Goal: Transaction & Acquisition: Purchase product/service

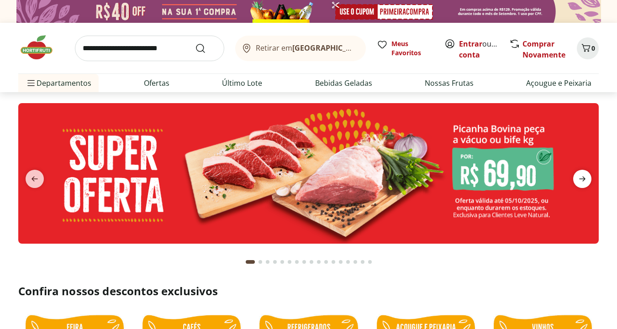
click at [583, 183] on icon "next" at bounding box center [581, 178] width 11 height 11
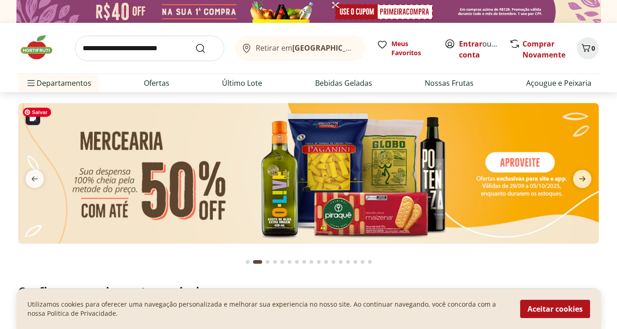
click at [330, 183] on img at bounding box center [308, 173] width 580 height 141
select select "**********"
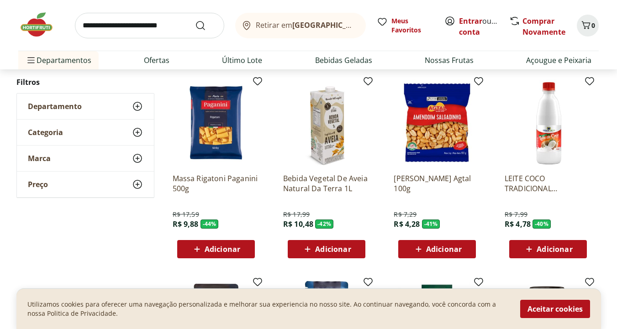
scroll to position [283, 0]
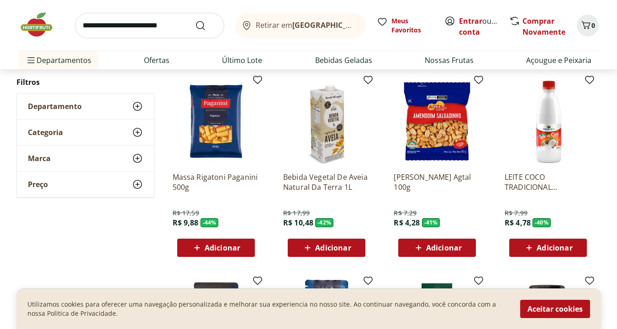
click at [434, 251] on span "Adicionar" at bounding box center [444, 247] width 36 height 7
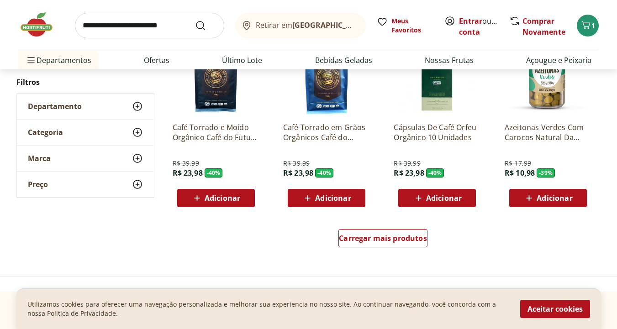
scroll to position [537, 0]
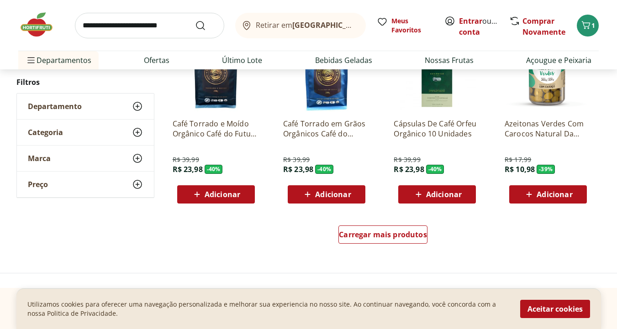
click at [542, 196] on span "Adicionar" at bounding box center [554, 194] width 36 height 7
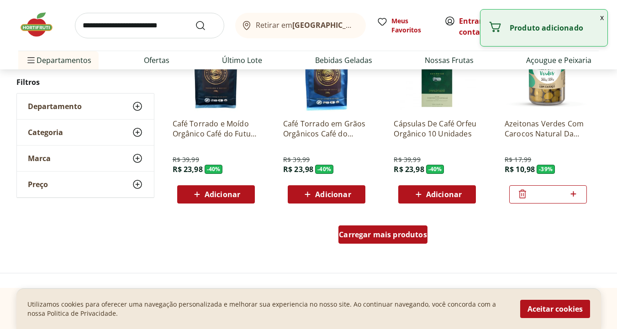
click at [395, 231] on span "Carregar mais produtos" at bounding box center [383, 234] width 88 height 7
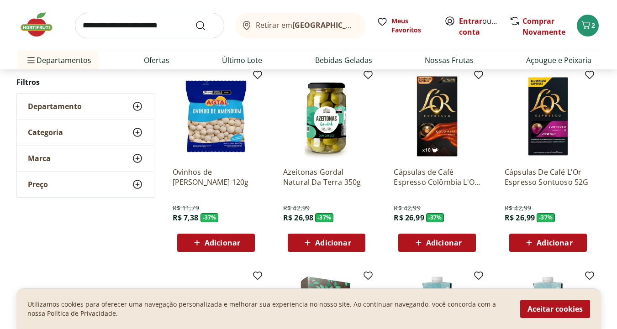
scroll to position [886, 0]
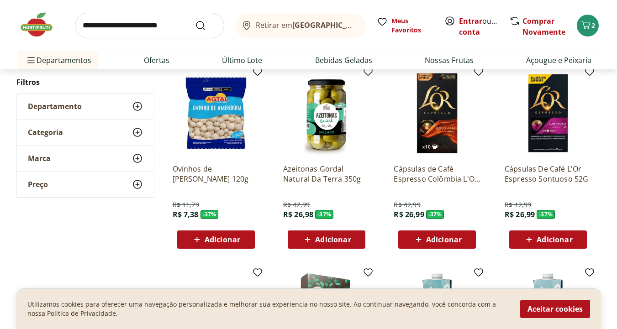
click at [220, 238] on span "Adicionar" at bounding box center [222, 239] width 36 height 7
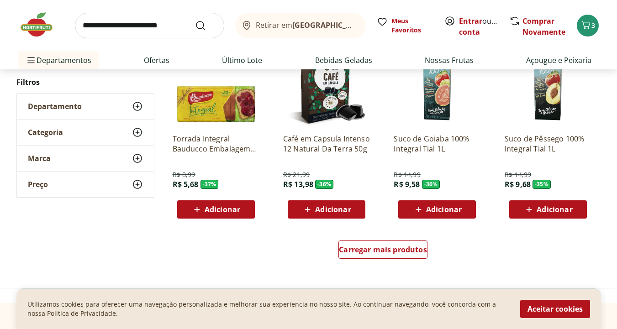
scroll to position [1120, 0]
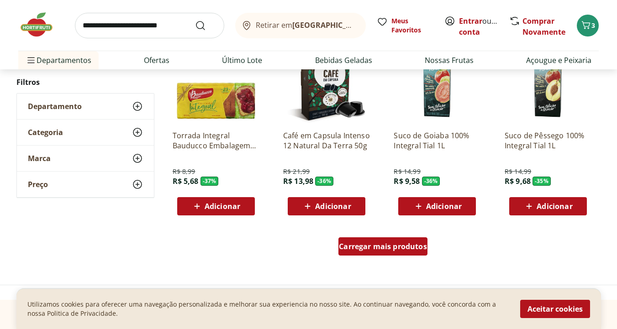
click at [383, 245] on span "Carregar mais produtos" at bounding box center [383, 246] width 88 height 7
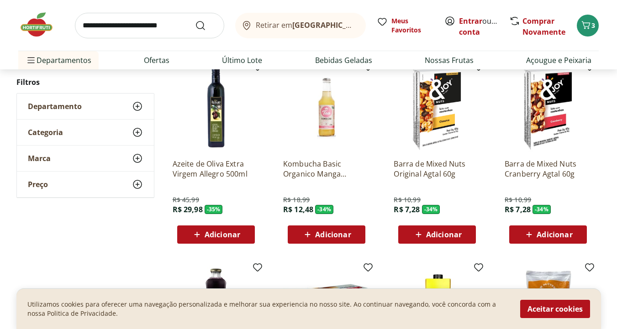
scroll to position [1487, 0]
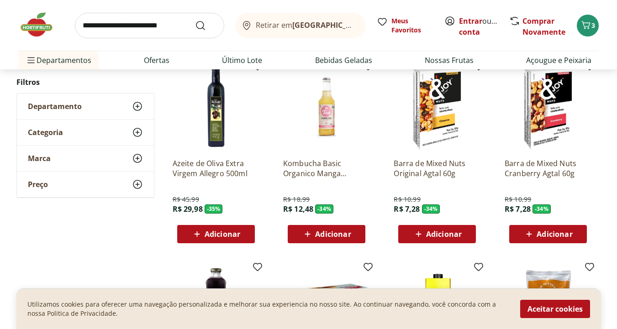
click at [214, 233] on span "Adicionar" at bounding box center [222, 233] width 36 height 7
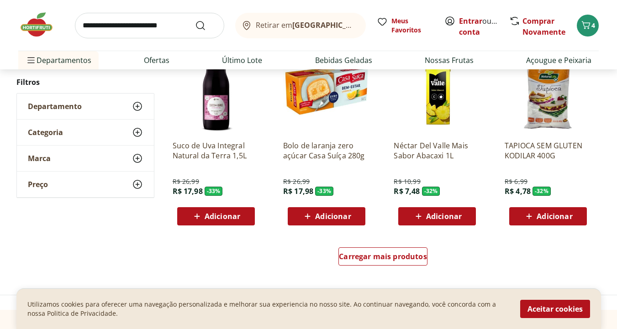
scroll to position [1708, 0]
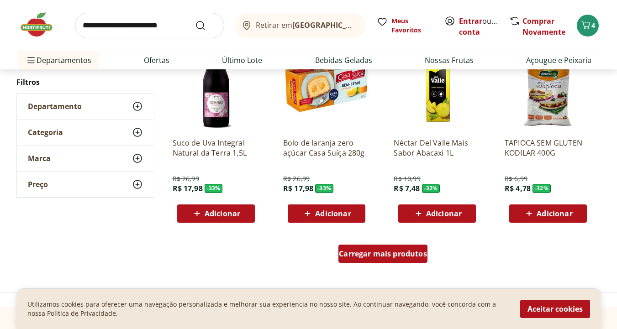
click at [385, 257] on span "Carregar mais produtos" at bounding box center [383, 253] width 88 height 7
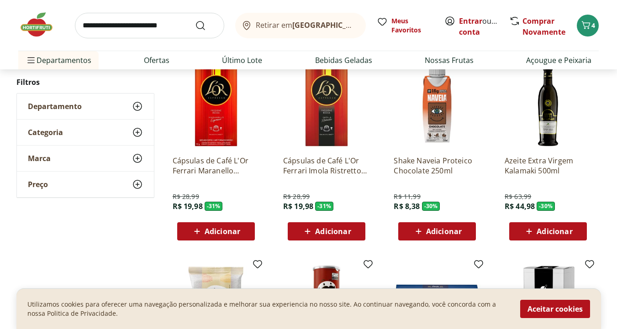
scroll to position [1884, 0]
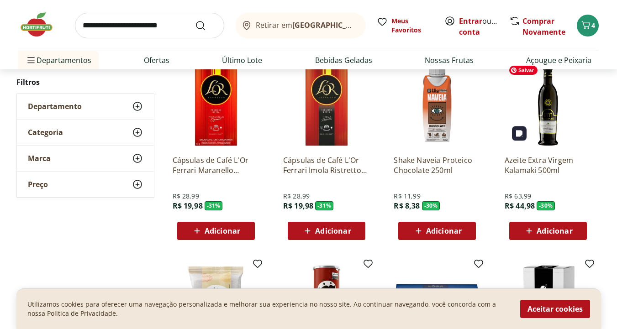
click at [553, 120] on img at bounding box center [547, 104] width 87 height 87
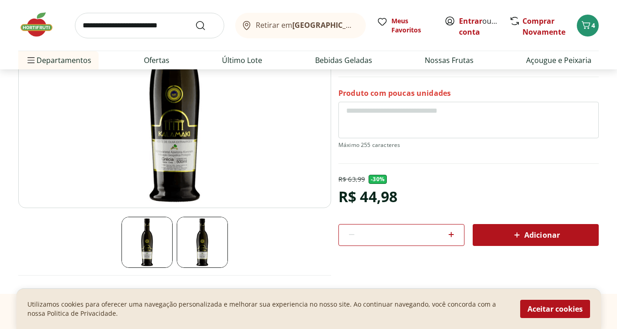
scroll to position [167, 0]
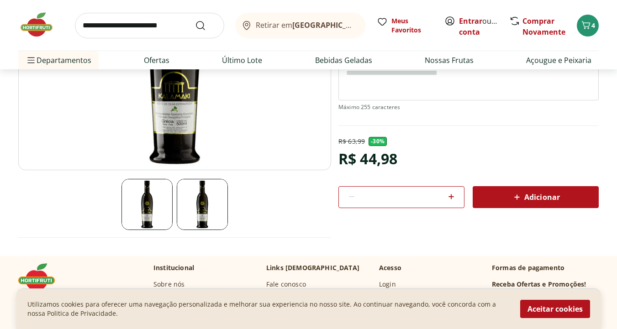
click at [550, 196] on span "Adicionar" at bounding box center [535, 197] width 48 height 11
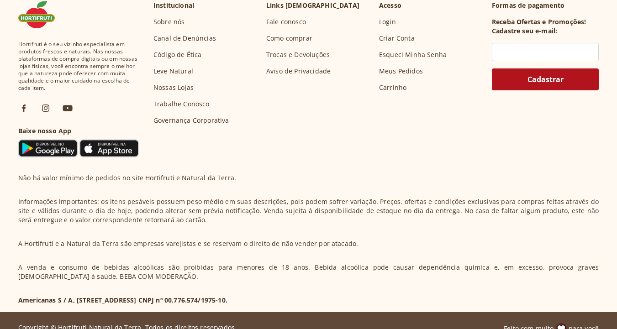
select select "**********"
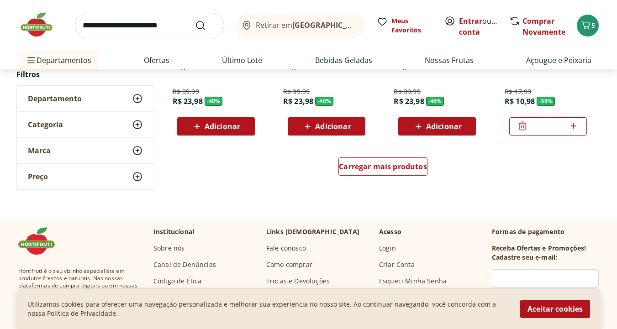
scroll to position [2096, 0]
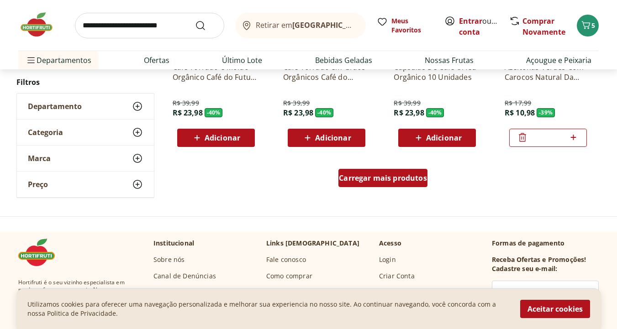
click at [379, 177] on span "Carregar mais produtos" at bounding box center [383, 177] width 88 height 7
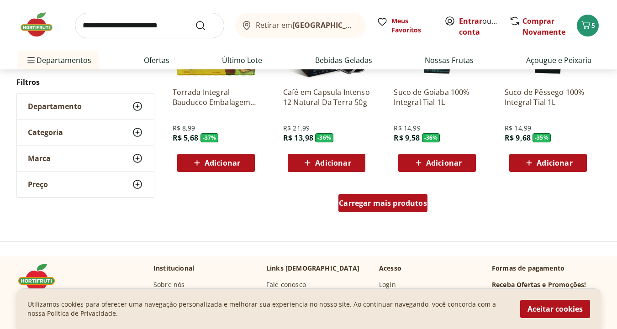
scroll to position [2670, 0]
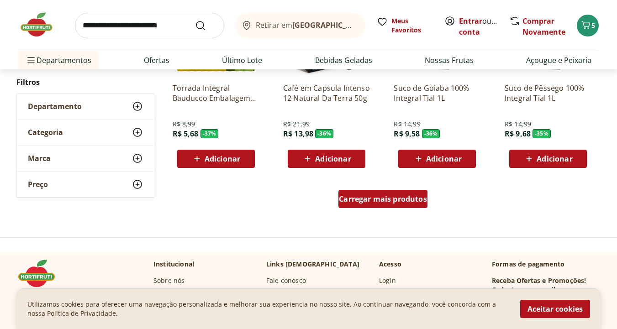
click at [379, 193] on div "Carregar mais produtos" at bounding box center [382, 199] width 89 height 18
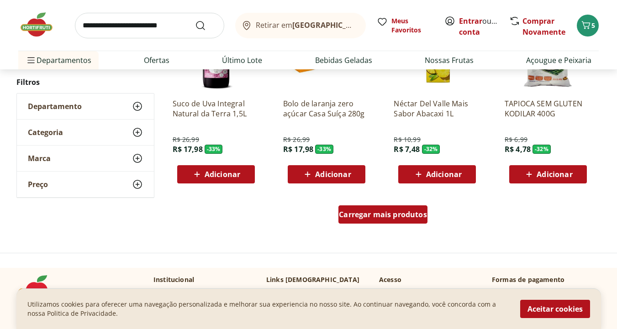
scroll to position [3268, 0]
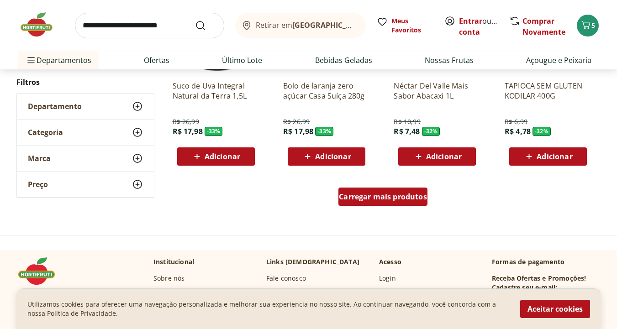
click at [381, 202] on div "Carregar mais produtos" at bounding box center [382, 197] width 89 height 18
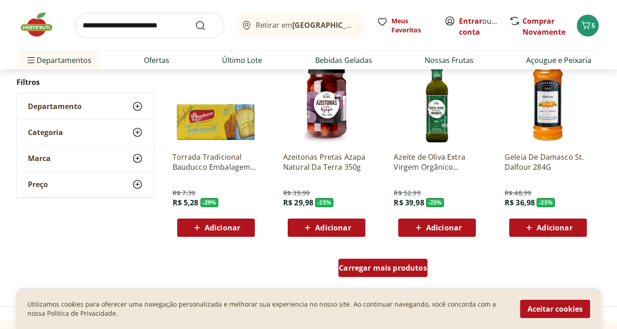
scroll to position [3792, 0]
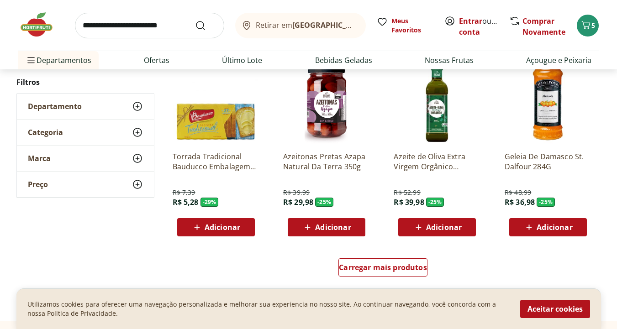
click at [429, 230] on span "Adicionar" at bounding box center [444, 227] width 36 height 7
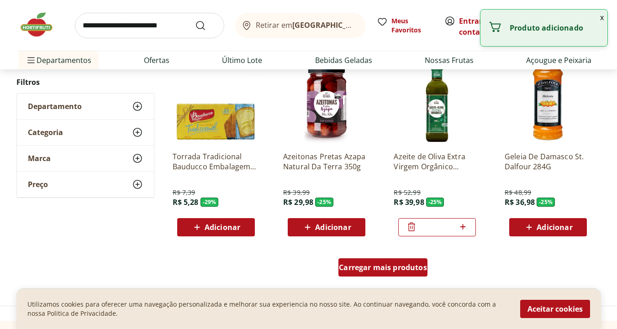
click at [379, 265] on span "Carregar mais produtos" at bounding box center [383, 267] width 88 height 7
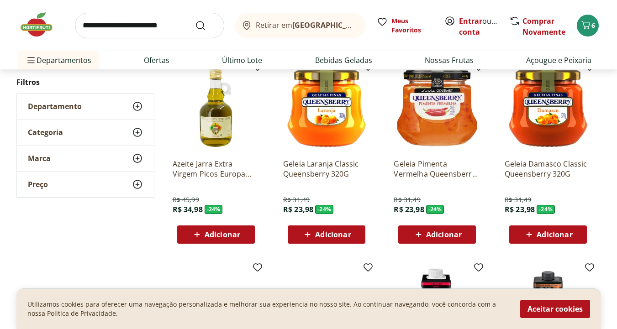
scroll to position [4178, 0]
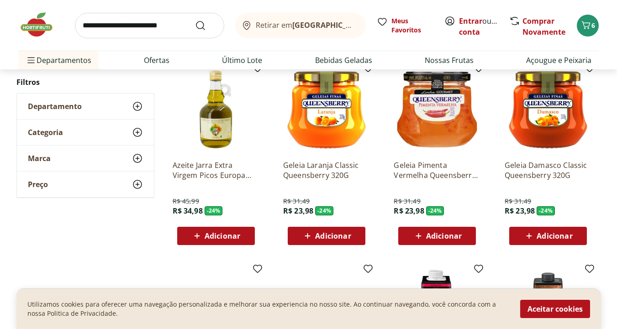
click at [219, 235] on span "Adicionar" at bounding box center [222, 235] width 36 height 7
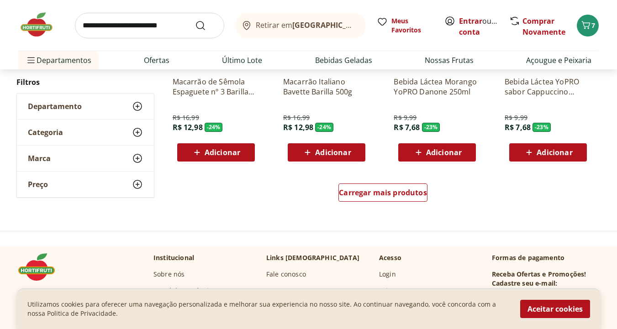
scroll to position [4492, 0]
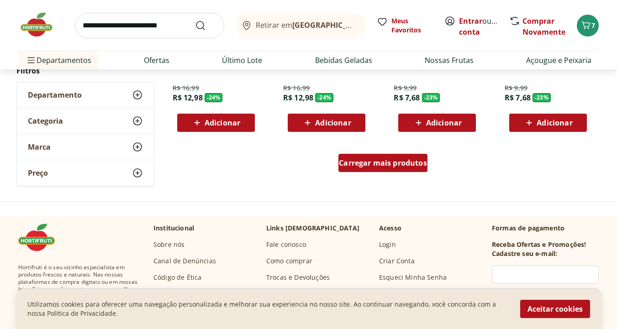
click at [360, 165] on span "Carregar mais produtos" at bounding box center [383, 162] width 88 height 7
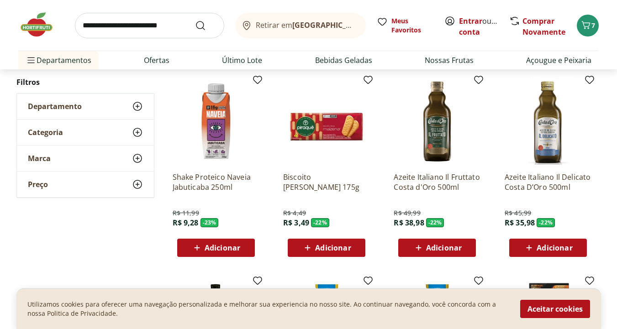
scroll to position [4762, 0]
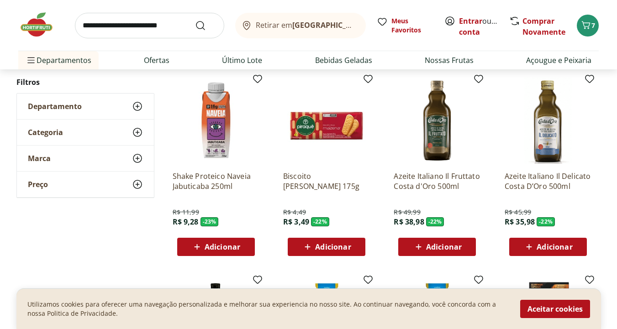
click at [332, 244] on span "Adicionar" at bounding box center [333, 246] width 36 height 7
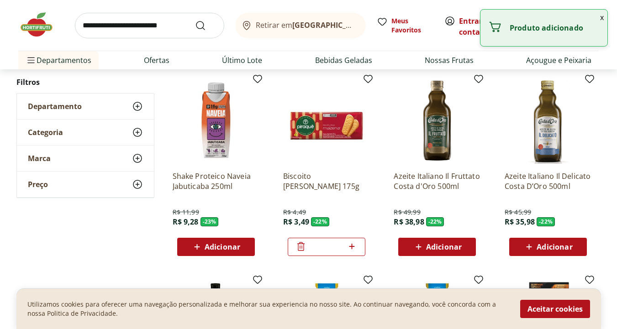
click at [353, 249] on icon at bounding box center [351, 246] width 11 height 11
type input "*"
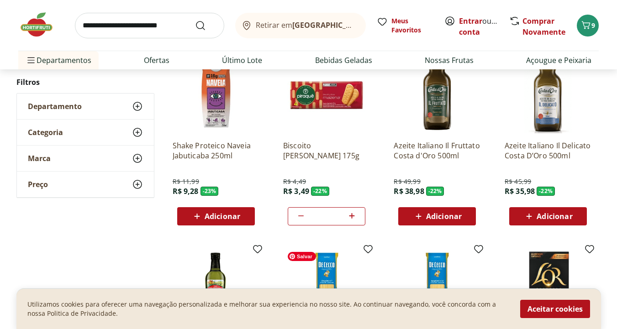
scroll to position [4789, 0]
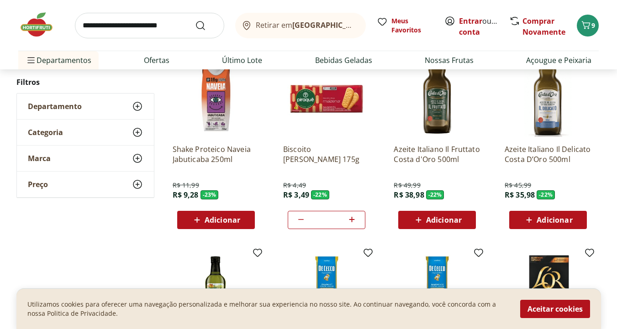
click at [429, 221] on span "Adicionar" at bounding box center [444, 219] width 36 height 7
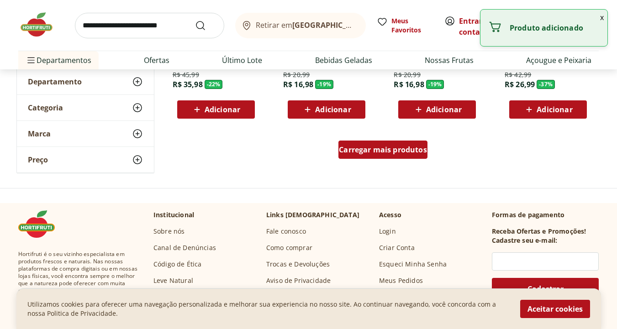
scroll to position [5101, 0]
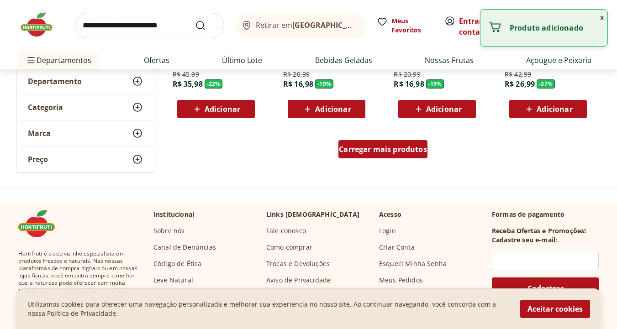
click at [387, 152] on span "Carregar mais produtos" at bounding box center [383, 149] width 88 height 7
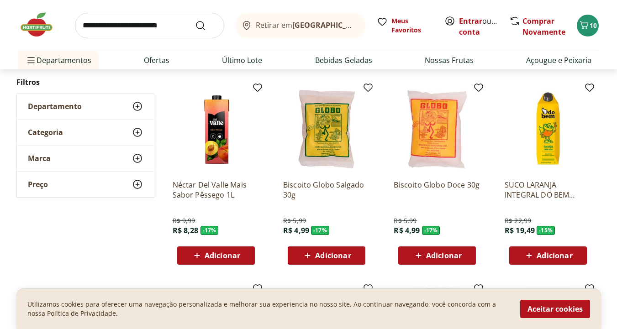
scroll to position [5354, 0]
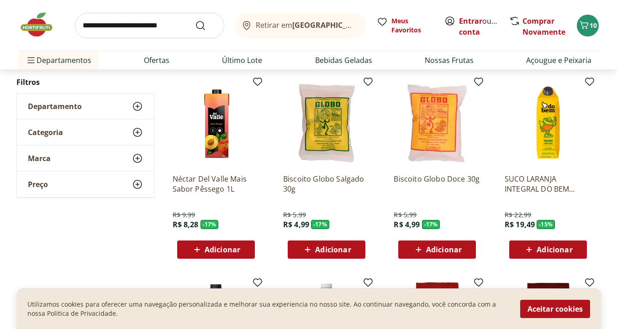
click at [430, 246] on span "Adicionar" at bounding box center [444, 249] width 36 height 7
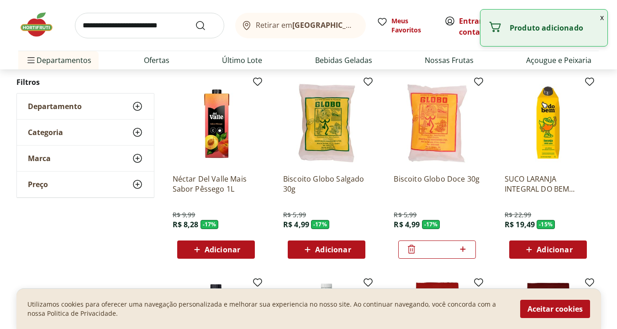
click at [320, 246] on span "Adicionar" at bounding box center [333, 249] width 36 height 7
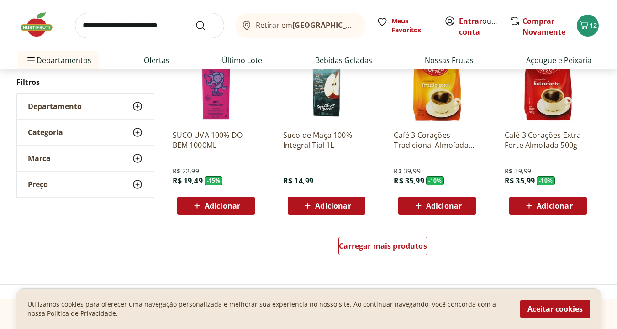
scroll to position [5598, 0]
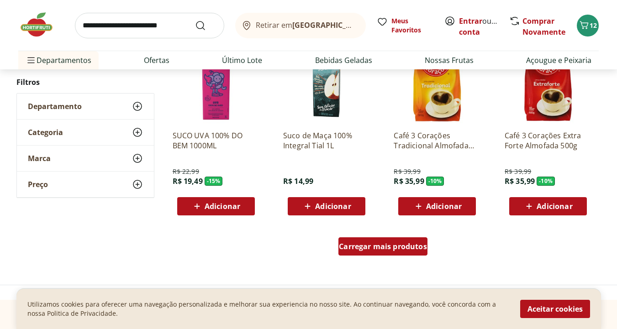
click at [374, 251] on div "Carregar mais produtos" at bounding box center [382, 246] width 89 height 18
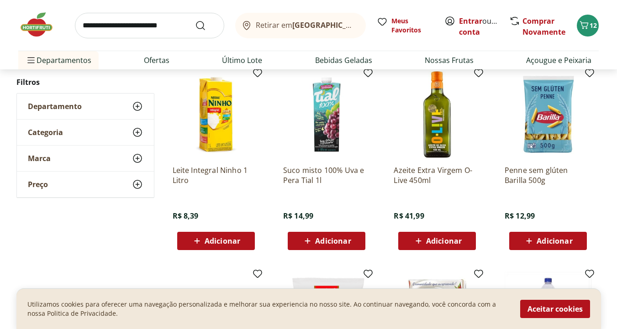
scroll to position [5963, 0]
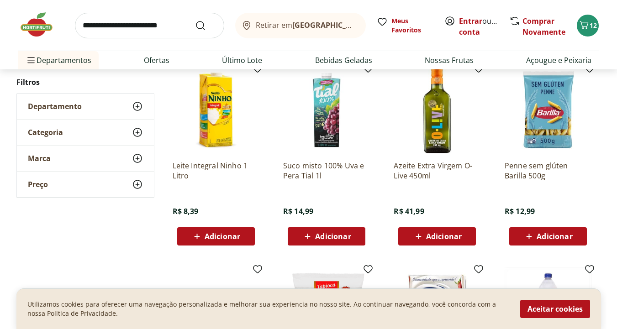
click at [217, 233] on span "Adicionar" at bounding box center [222, 236] width 36 height 7
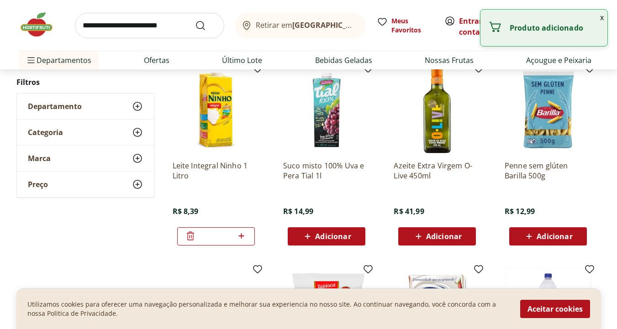
click at [245, 232] on icon at bounding box center [240, 235] width 11 height 11
type input "*"
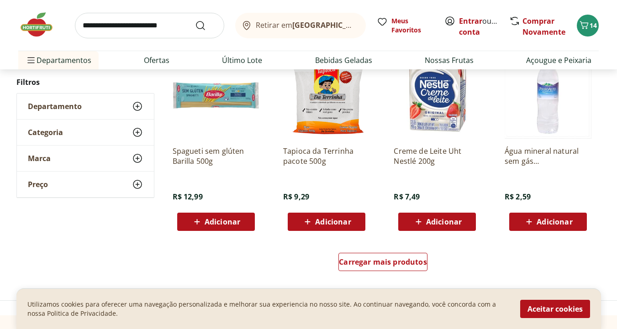
scroll to position [6180, 0]
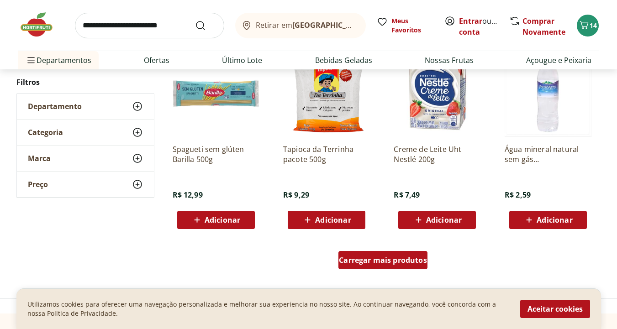
click at [387, 262] on span "Carregar mais produtos" at bounding box center [383, 259] width 88 height 7
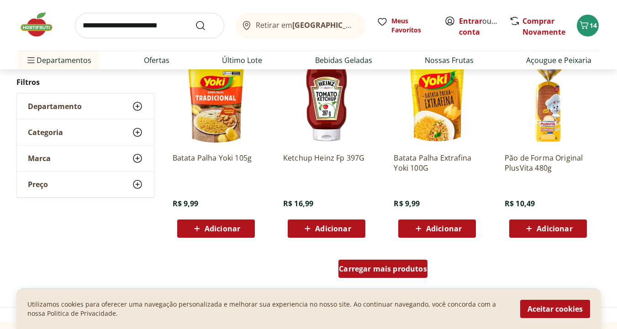
scroll to position [6766, 0]
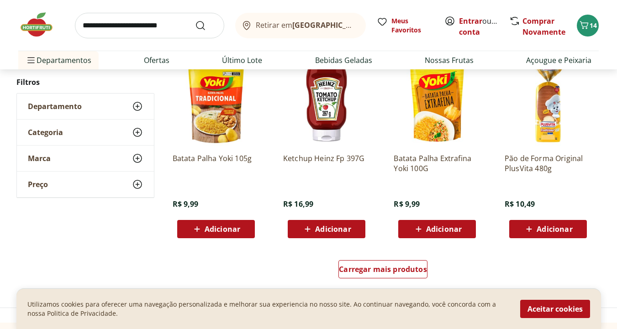
click at [219, 233] on span "Adicionar" at bounding box center [222, 228] width 36 height 7
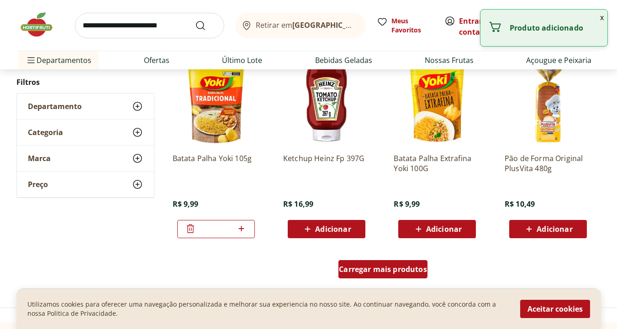
click at [373, 272] on span "Carregar mais produtos" at bounding box center [383, 269] width 88 height 7
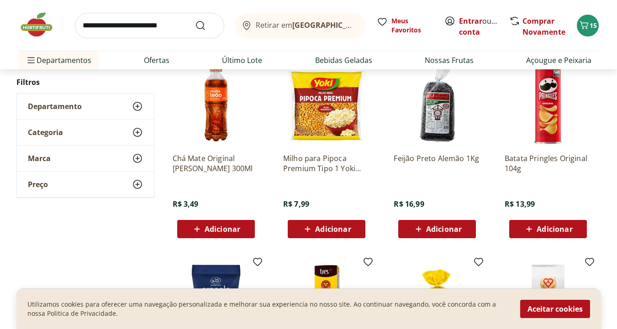
scroll to position [7161, 0]
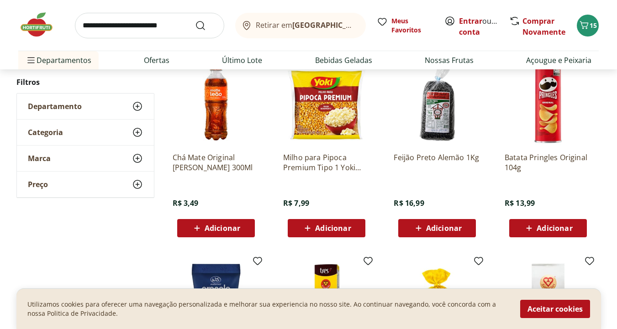
click at [550, 228] on span "Adicionar" at bounding box center [554, 228] width 36 height 7
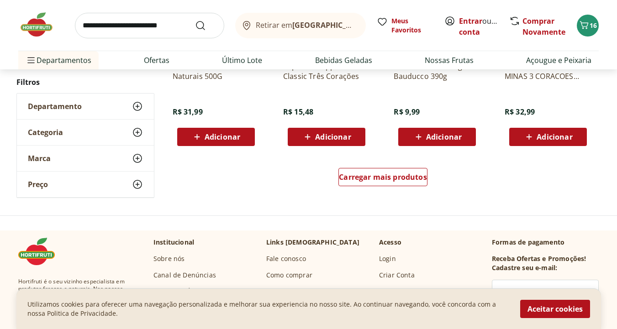
scroll to position [7456, 0]
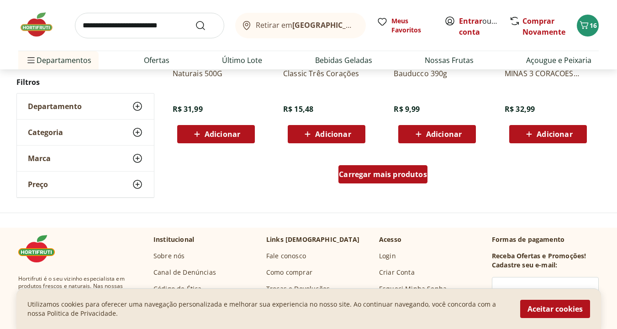
click at [399, 178] on span "Carregar mais produtos" at bounding box center [383, 174] width 88 height 7
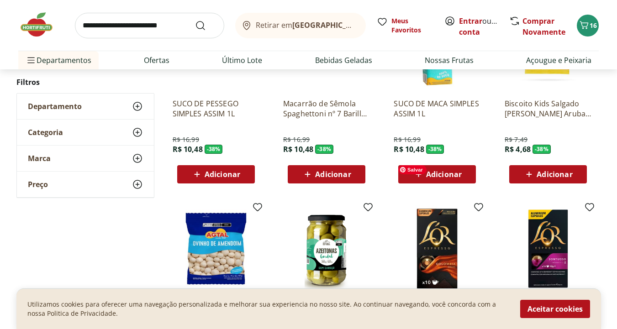
scroll to position [0, 0]
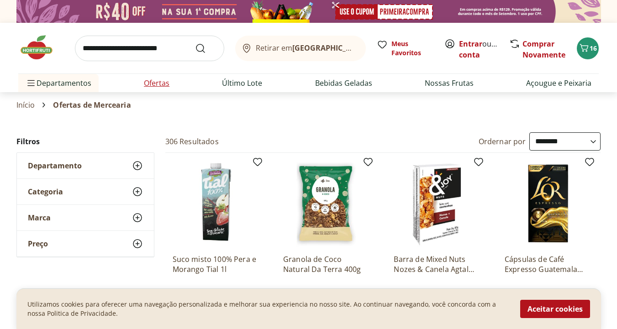
click at [166, 87] on link "Ofertas" at bounding box center [157, 83] width 26 height 11
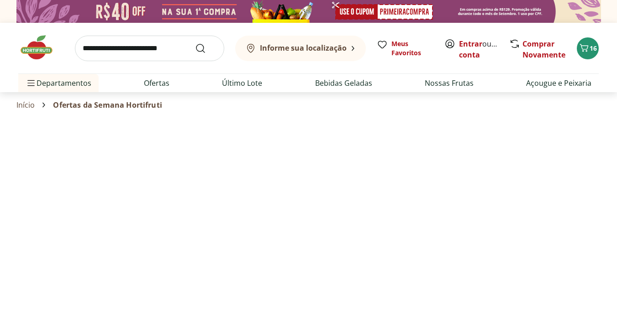
select select "**********"
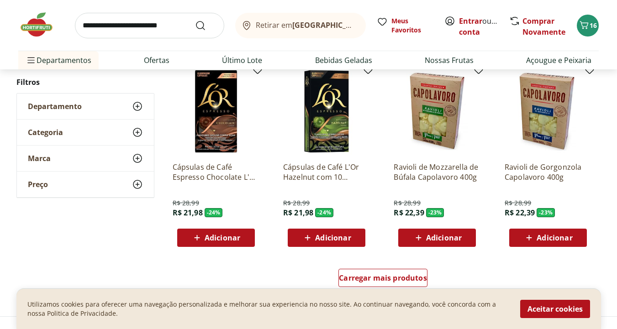
scroll to position [496, 0]
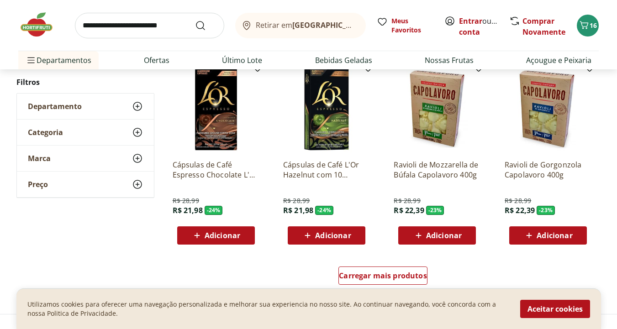
click at [543, 236] on span "Adicionar" at bounding box center [554, 235] width 36 height 7
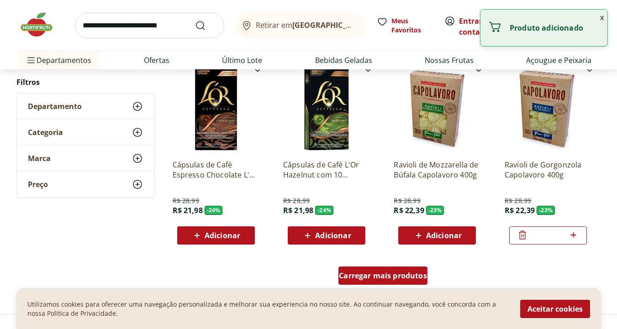
click at [398, 274] on span "Carregar mais produtos" at bounding box center [383, 275] width 88 height 7
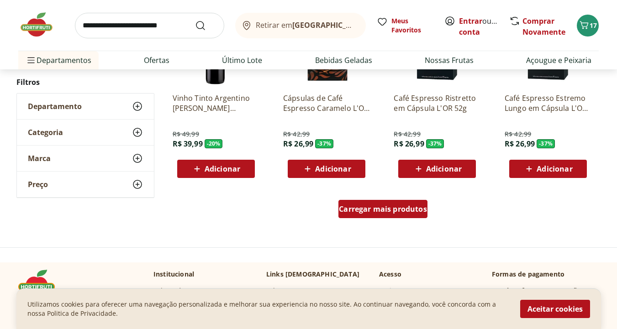
scroll to position [1162, 0]
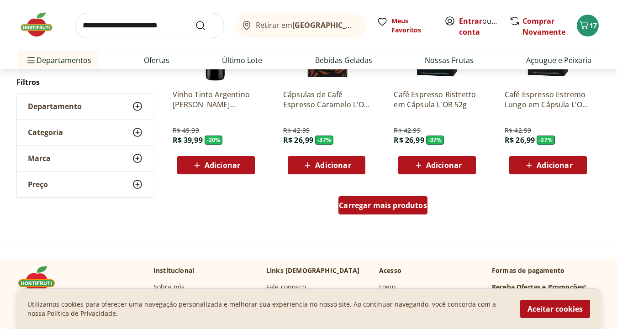
click at [389, 213] on div "Carregar mais produtos" at bounding box center [382, 205] width 89 height 18
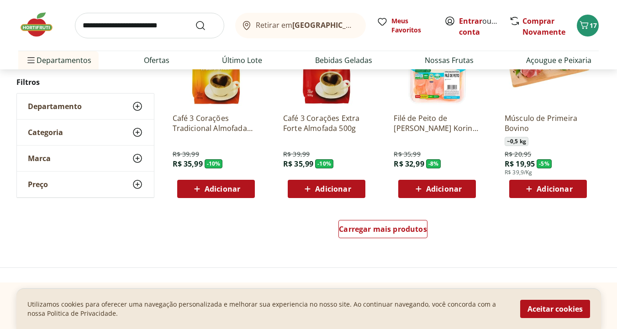
scroll to position [1761, 0]
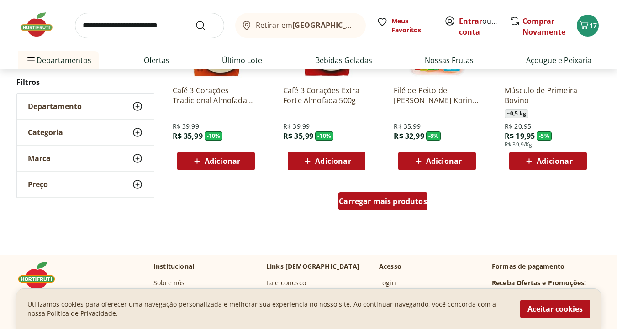
click at [401, 200] on span "Carregar mais produtos" at bounding box center [383, 201] width 88 height 7
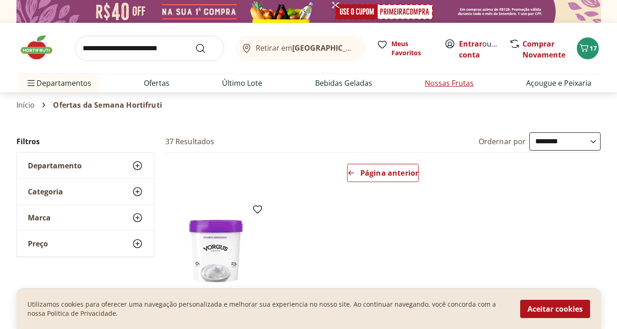
click at [440, 81] on link "Nossas Frutas" at bounding box center [448, 83] width 49 height 11
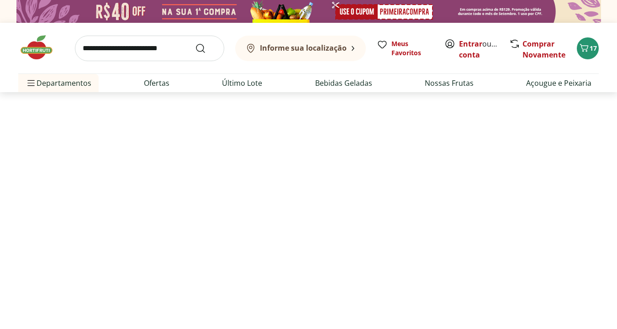
select select "**********"
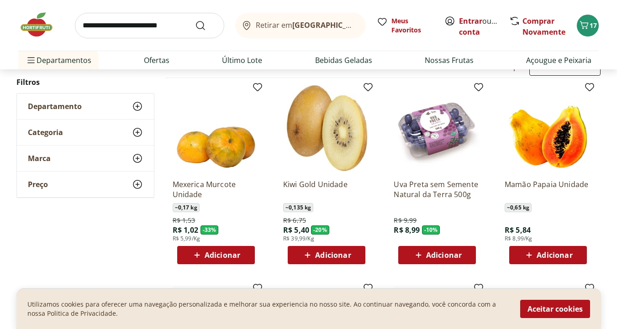
scroll to position [76, 0]
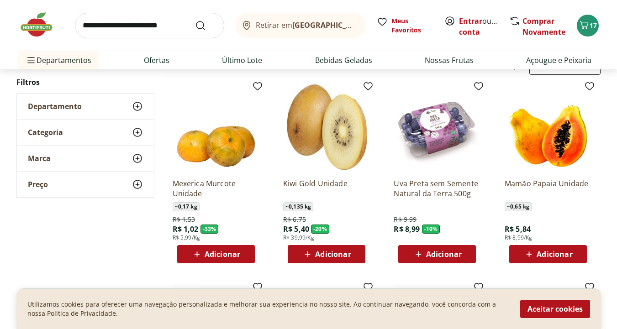
click at [438, 251] on span "Adicionar" at bounding box center [444, 254] width 36 height 7
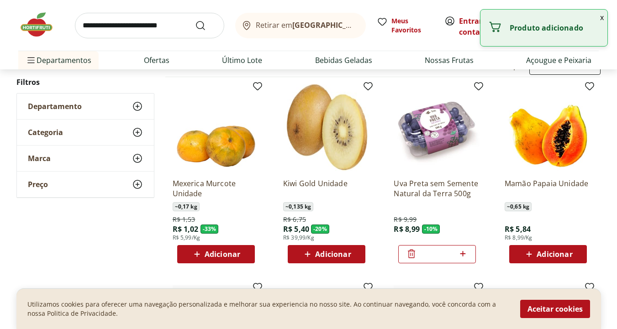
click at [553, 251] on span "Adicionar" at bounding box center [554, 254] width 36 height 7
click at [574, 255] on icon at bounding box center [572, 253] width 11 height 11
type input "*"
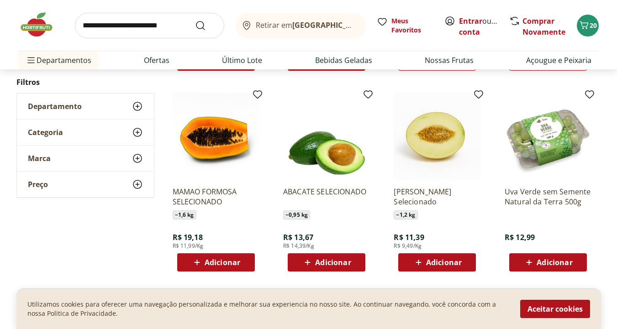
scroll to position [273, 0]
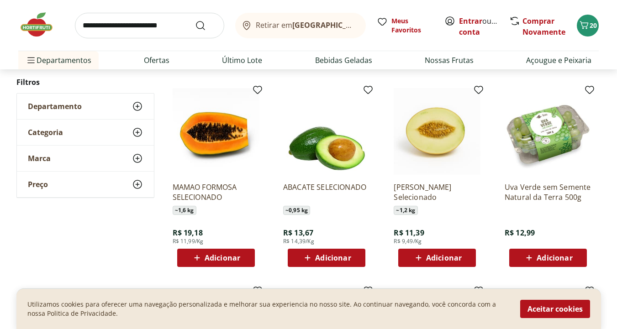
click at [323, 258] on span "Adicionar" at bounding box center [333, 257] width 36 height 7
click at [551, 256] on span "Adicionar" at bounding box center [554, 257] width 36 height 7
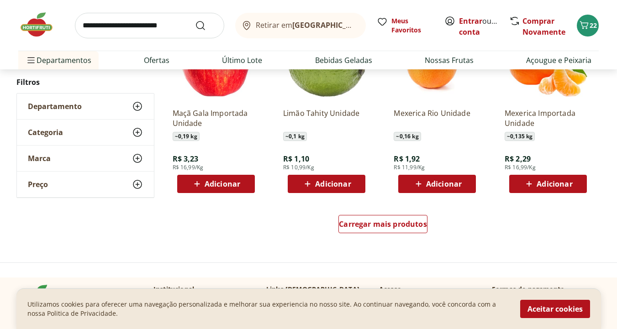
scroll to position [567, 0]
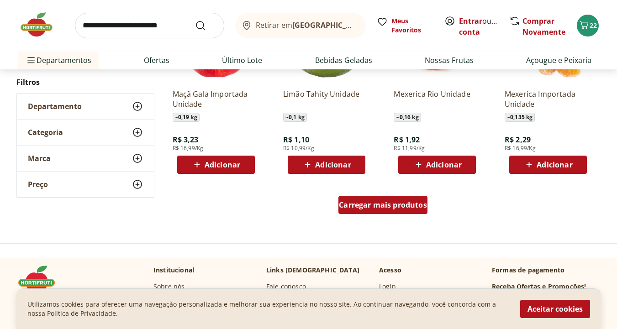
click at [370, 209] on span "Carregar mais produtos" at bounding box center [383, 204] width 88 height 7
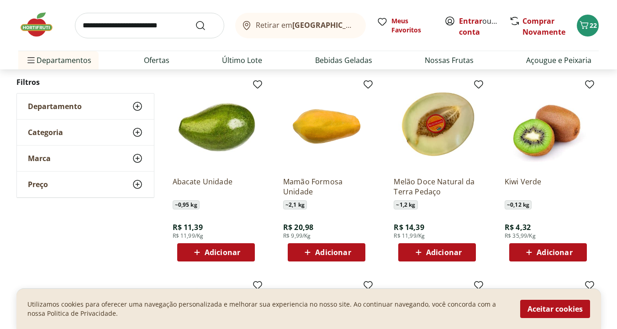
scroll to position [877, 0]
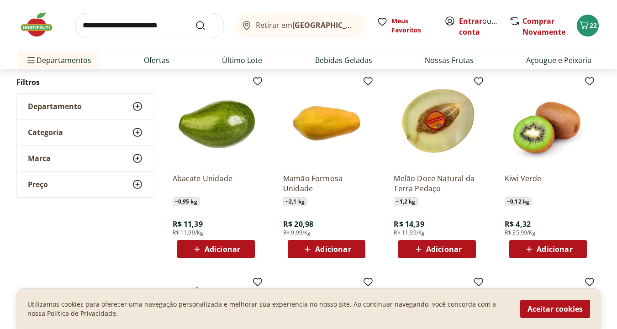
click at [544, 246] on span "Adicionar" at bounding box center [554, 249] width 36 height 7
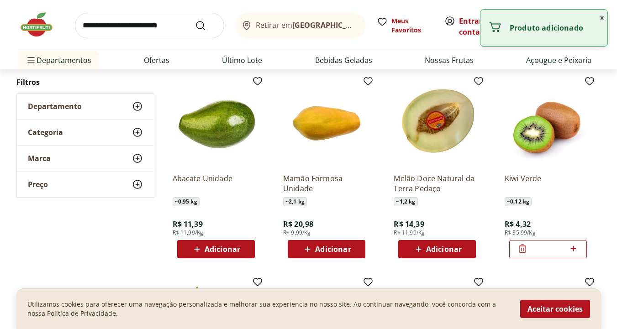
click at [571, 251] on icon at bounding box center [572, 248] width 11 height 11
type input "*"
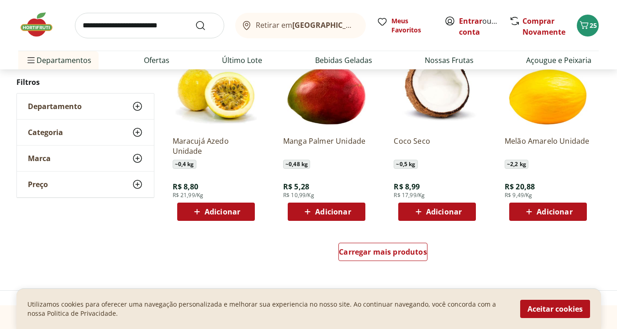
scroll to position [1114, 0]
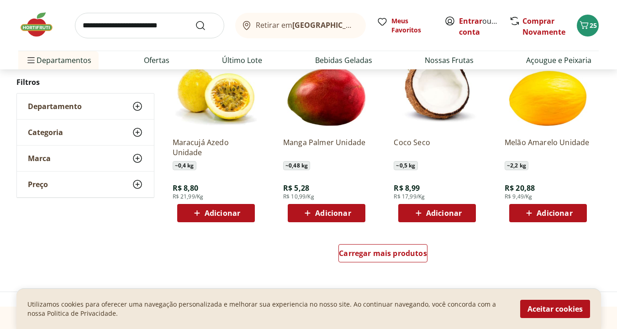
click at [324, 219] on div "Adicionar" at bounding box center [326, 213] width 63 height 16
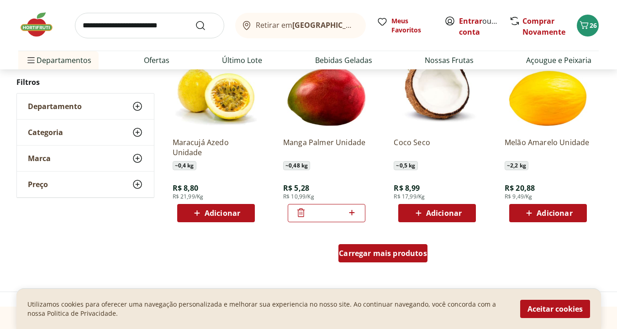
click at [393, 253] on span "Carregar mais produtos" at bounding box center [383, 253] width 88 height 7
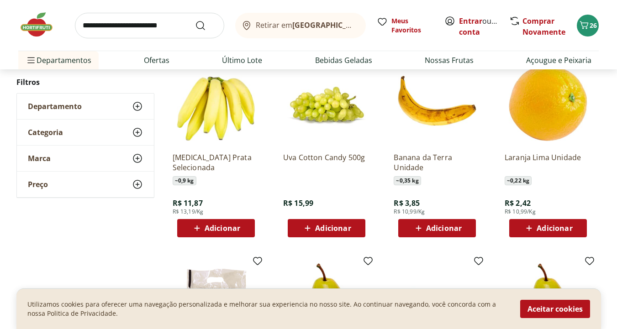
scroll to position [1292, 0]
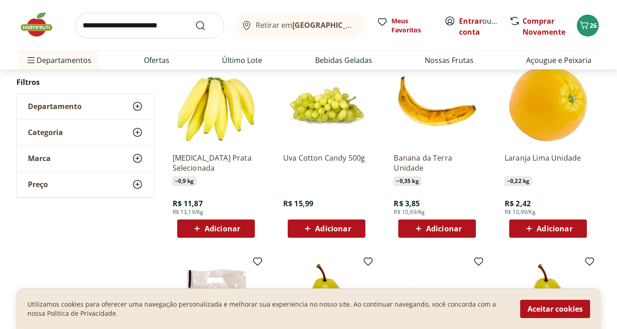
click at [433, 235] on div "Adicionar" at bounding box center [436, 228] width 63 height 16
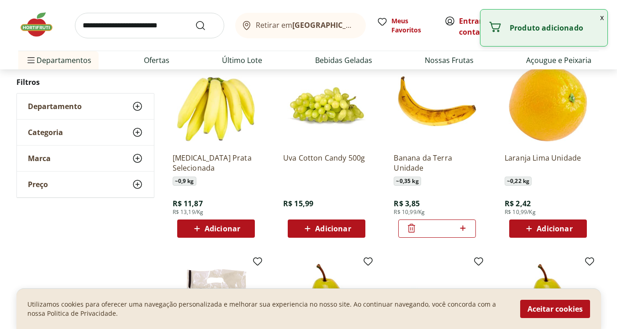
click at [212, 229] on span "Adicionar" at bounding box center [222, 228] width 36 height 7
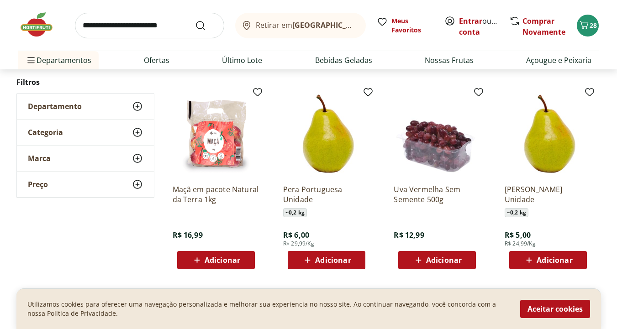
scroll to position [1461, 0]
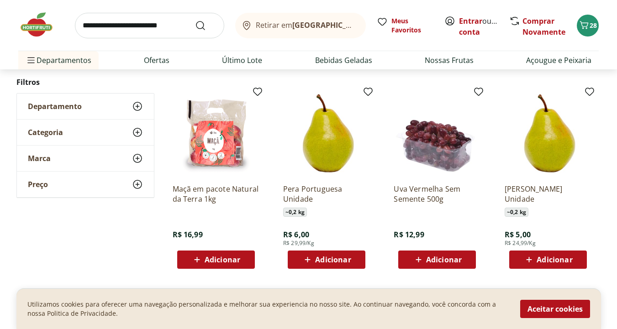
click at [224, 259] on span "Adicionar" at bounding box center [222, 259] width 36 height 7
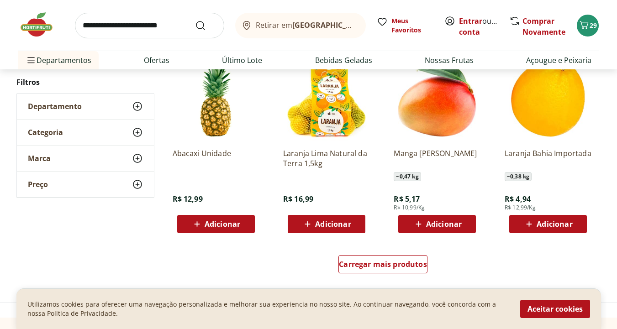
scroll to position [1698, 0]
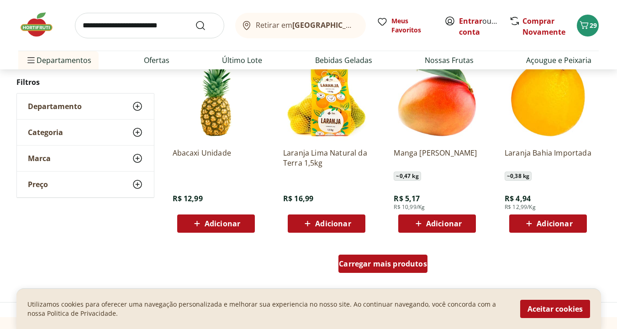
click at [384, 265] on span "Carregar mais produtos" at bounding box center [383, 263] width 88 height 7
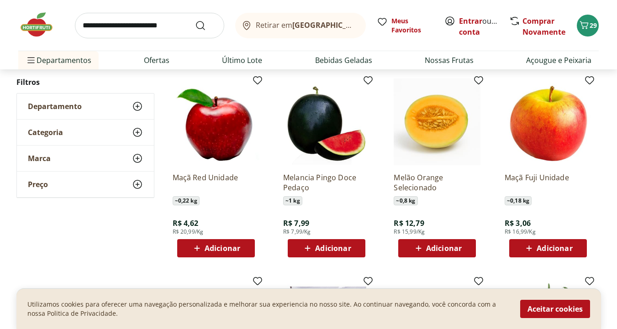
scroll to position [2069, 0]
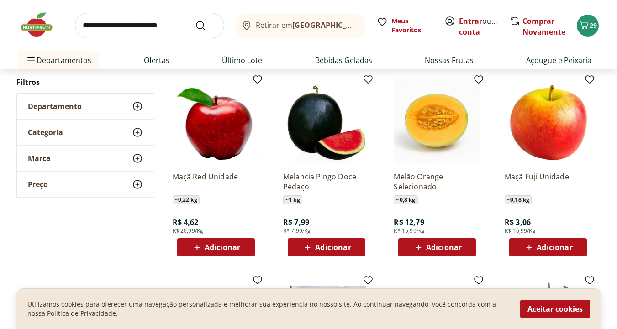
click at [326, 248] on span "Adicionar" at bounding box center [333, 247] width 36 height 7
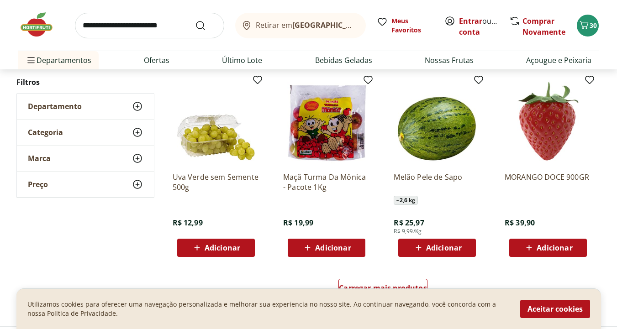
scroll to position [2271, 0]
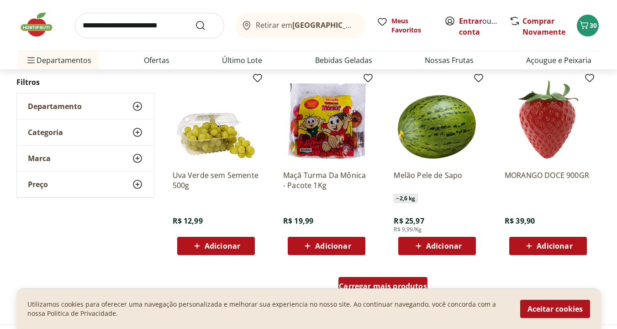
click at [419, 284] on span "Carregar mais produtos" at bounding box center [383, 286] width 88 height 7
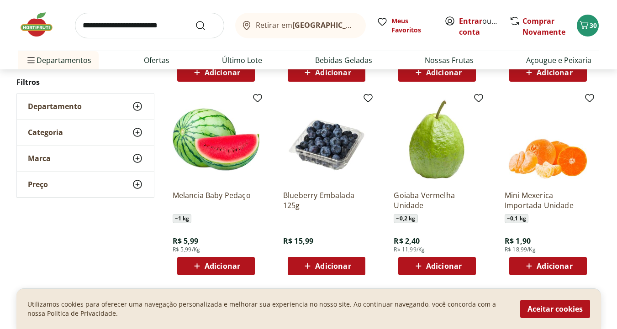
scroll to position [2445, 0]
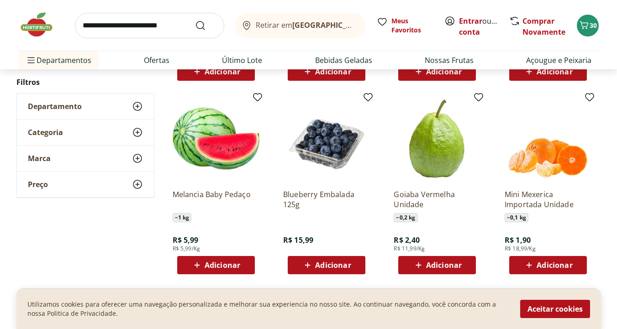
click at [324, 265] on span "Adicionar" at bounding box center [333, 265] width 36 height 7
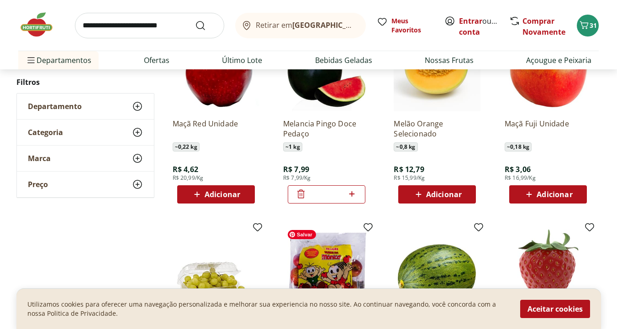
scroll to position [2115, 0]
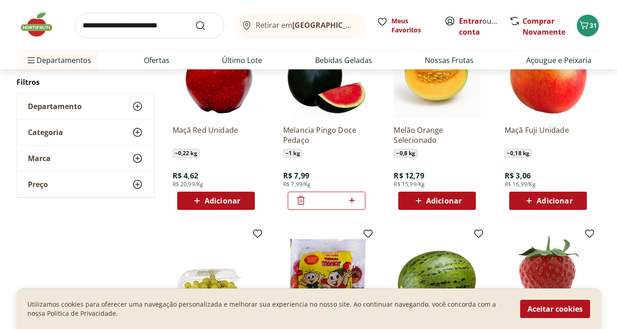
click at [301, 201] on icon at bounding box center [300, 200] width 11 height 11
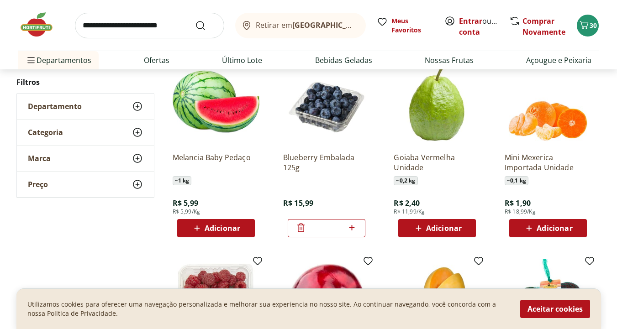
scroll to position [2497, 0]
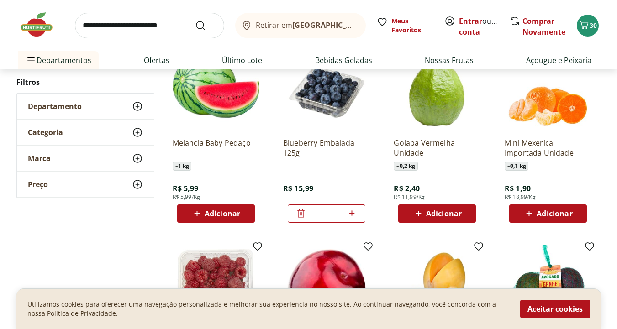
click at [211, 211] on span "Adicionar" at bounding box center [222, 213] width 36 height 7
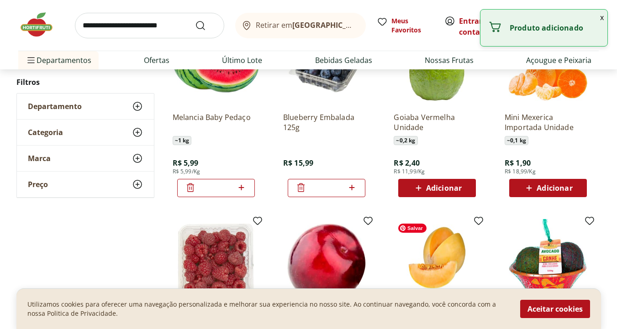
scroll to position [2531, 0]
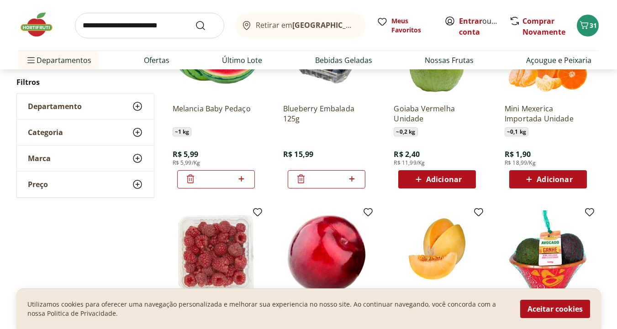
click at [444, 178] on span "Adicionar" at bounding box center [444, 179] width 36 height 7
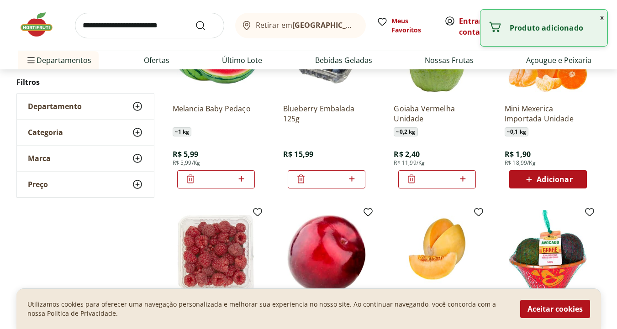
click at [465, 179] on icon at bounding box center [462, 178] width 5 height 5
type input "*"
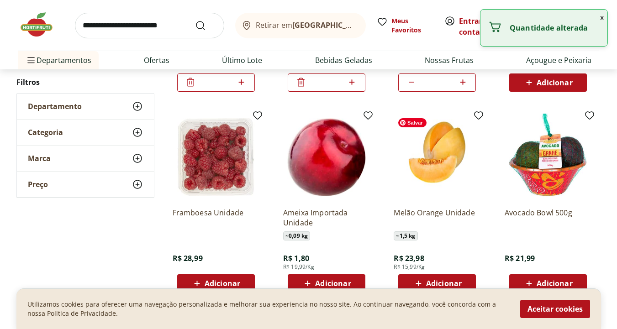
scroll to position [2639, 0]
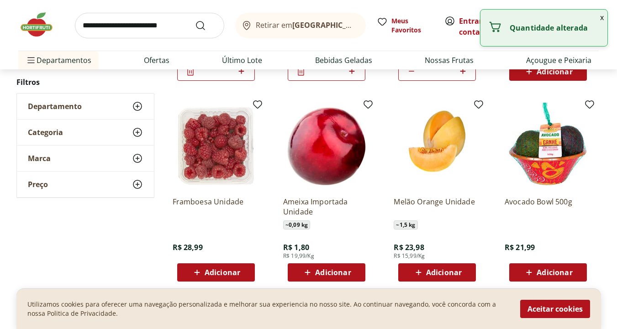
click at [210, 276] on span "Adicionar" at bounding box center [222, 272] width 36 height 7
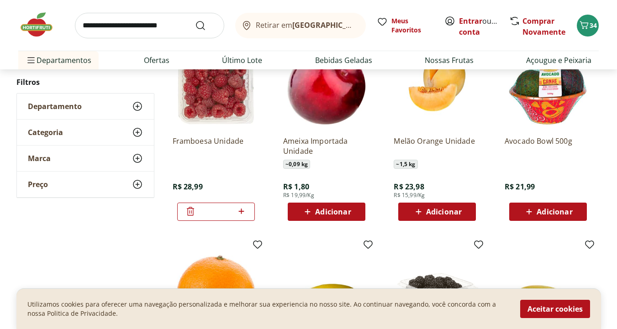
scroll to position [2701, 0]
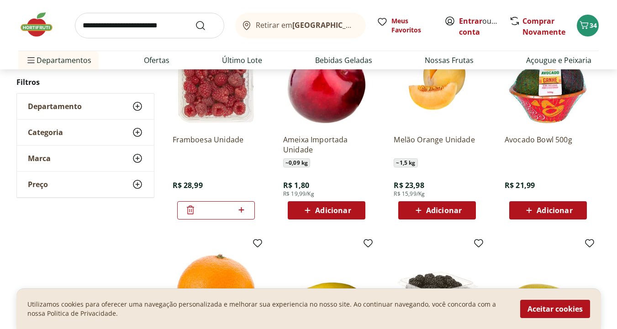
click at [329, 209] on span "Adicionar" at bounding box center [333, 210] width 36 height 7
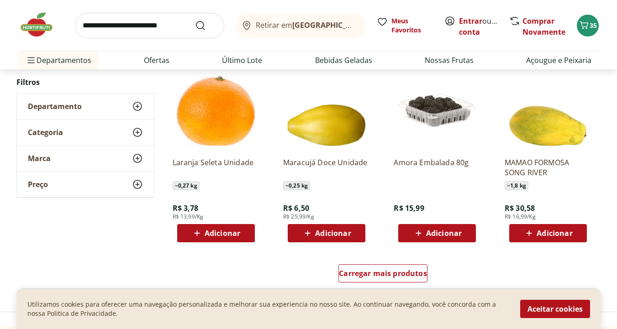
scroll to position [2880, 0]
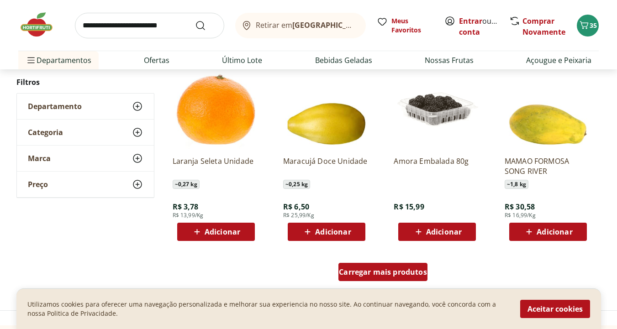
click at [389, 271] on span "Carregar mais produtos" at bounding box center [383, 271] width 88 height 7
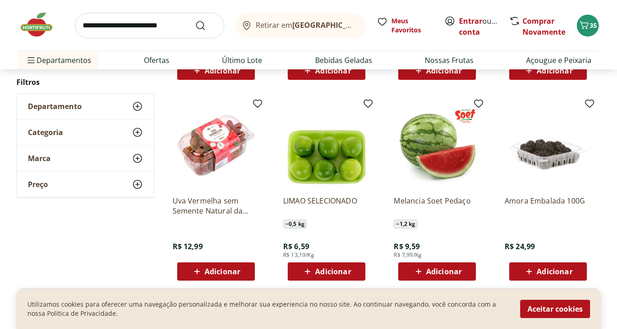
scroll to position [3440, 0]
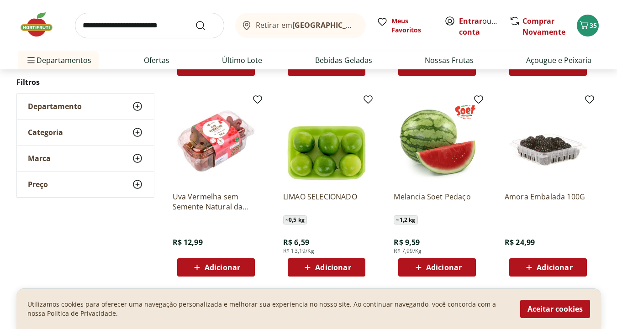
click at [318, 271] on span "Adicionar" at bounding box center [333, 267] width 36 height 7
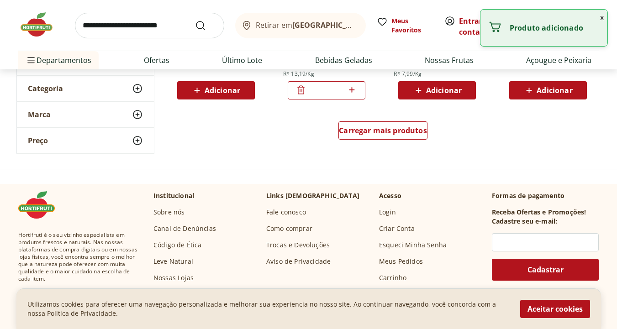
scroll to position [3625, 0]
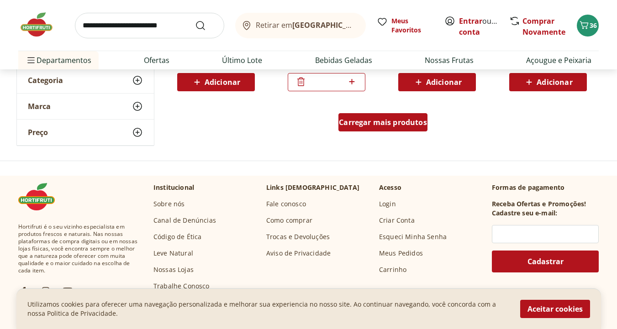
click at [382, 131] on div "Carregar mais produtos" at bounding box center [382, 122] width 89 height 18
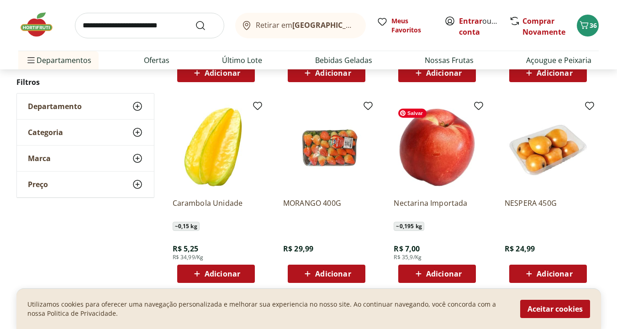
scroll to position [4037, 0]
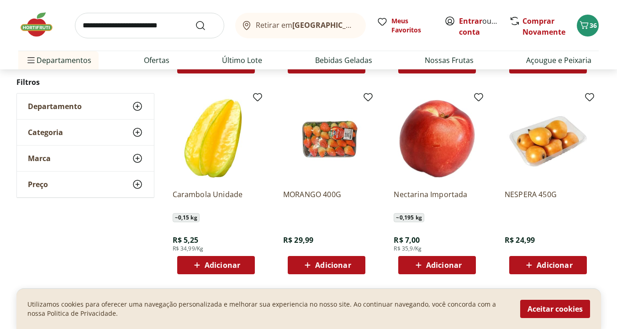
click at [332, 262] on span "Adicionar" at bounding box center [333, 265] width 36 height 7
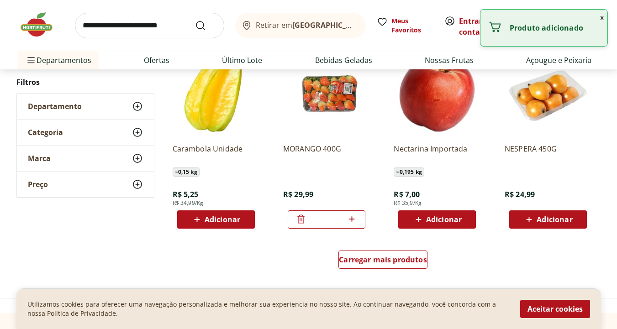
scroll to position [4083, 0]
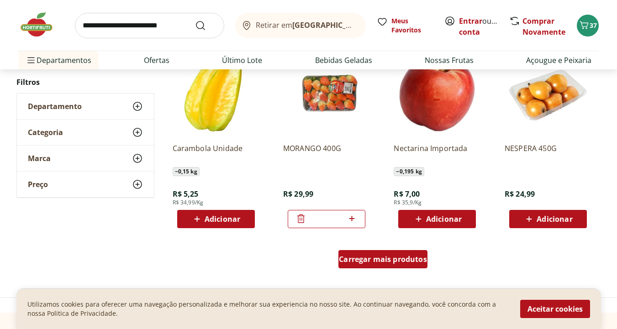
click at [374, 262] on span "Carregar mais produtos" at bounding box center [383, 259] width 88 height 7
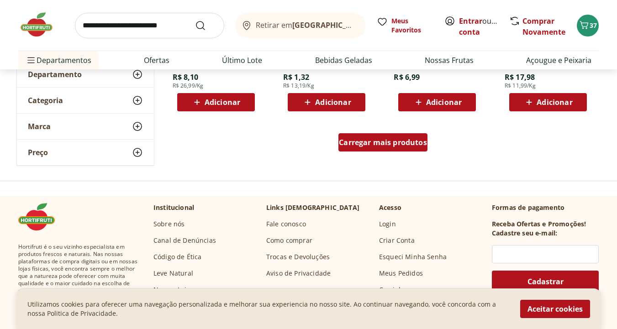
scroll to position [4798, 0]
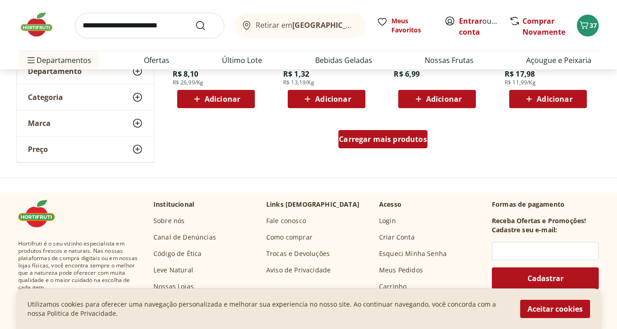
click at [379, 147] on div "Carregar mais produtos" at bounding box center [382, 139] width 89 height 18
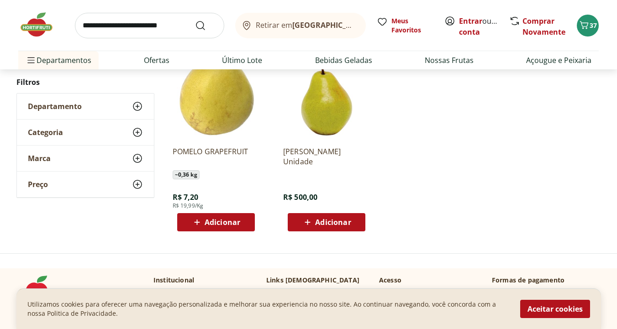
scroll to position [357, 0]
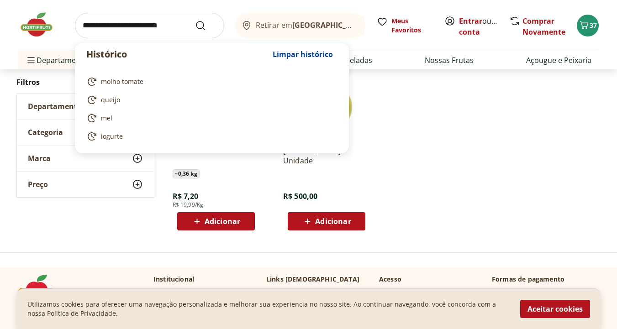
click at [183, 23] on input "search" at bounding box center [149, 26] width 149 height 26
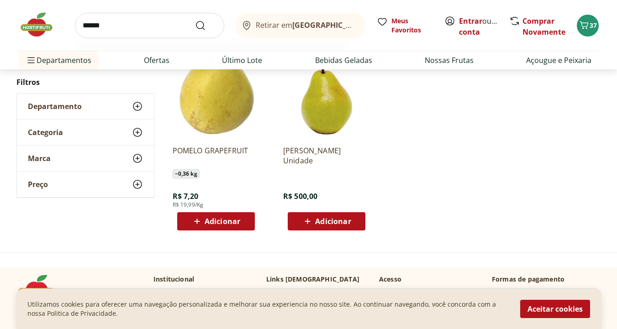
type input "******"
click at [195, 20] on button "Submit Search" at bounding box center [206, 25] width 22 height 11
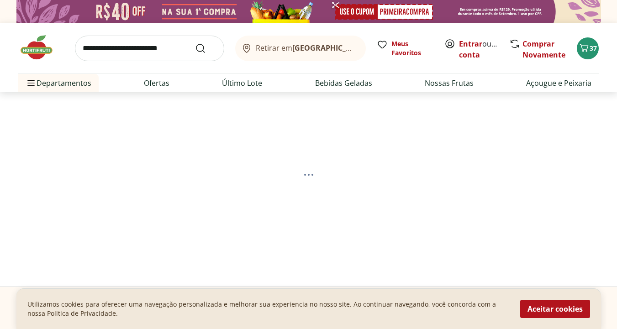
select select "**********"
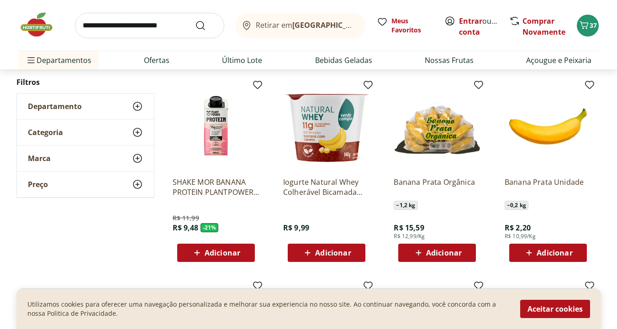
scroll to position [317, 0]
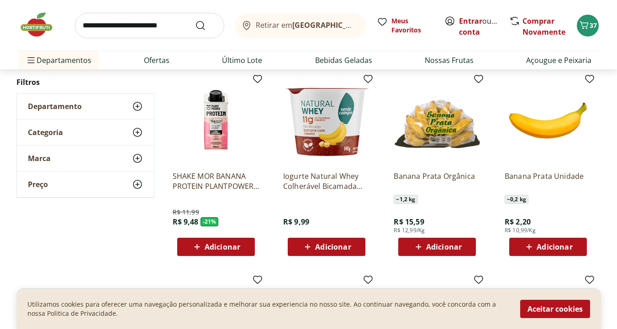
click at [438, 243] on span "Adicionar" at bounding box center [444, 246] width 36 height 7
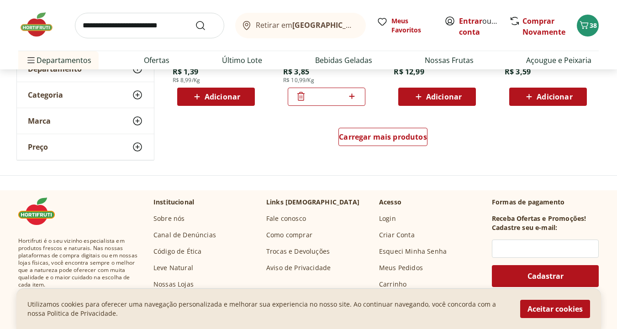
scroll to position [675, 0]
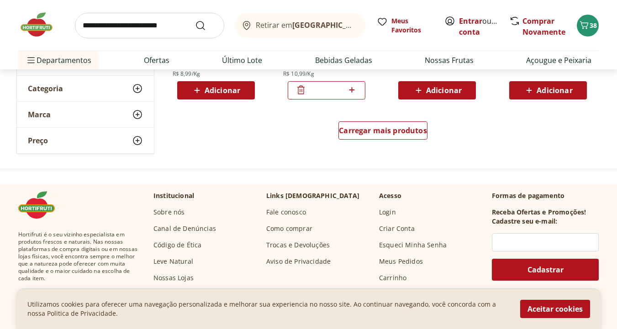
click at [383, 120] on div "Carregar mais produtos" at bounding box center [383, 132] width 443 height 44
click at [383, 127] on span "Carregar mais produtos" at bounding box center [383, 130] width 88 height 7
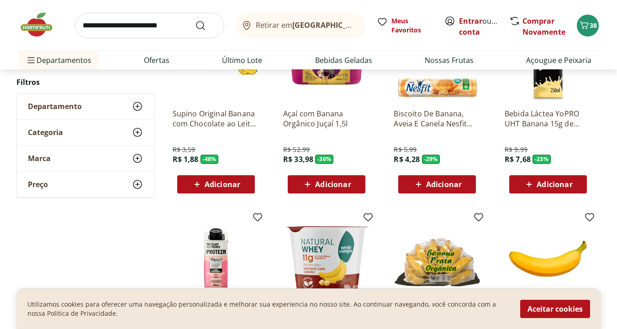
scroll to position [0, 0]
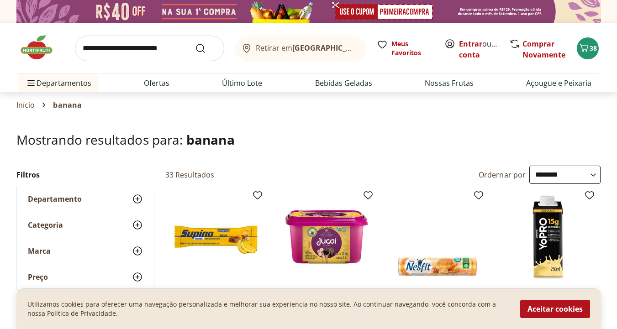
click at [165, 52] on input "search" at bounding box center [149, 49] width 149 height 26
type input "*****"
click at [195, 43] on button "Submit Search" at bounding box center [206, 48] width 22 height 11
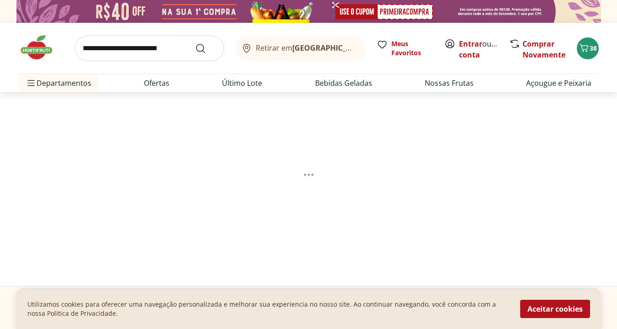
select select "**********"
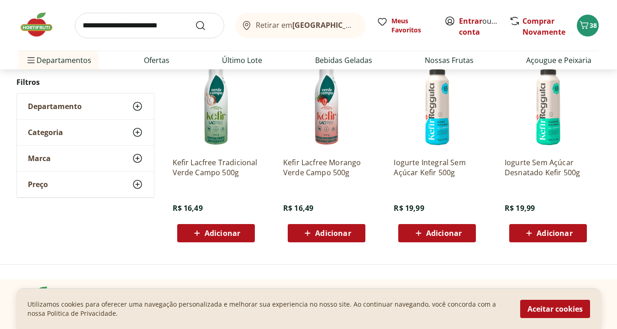
scroll to position [133, 0]
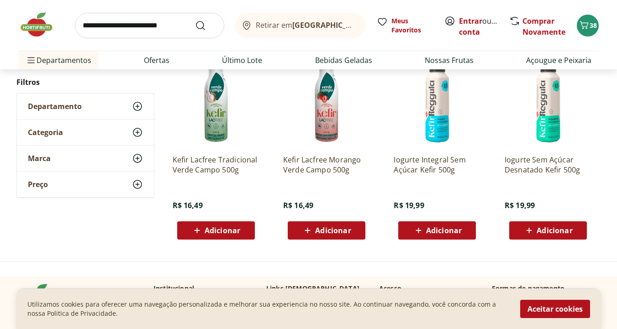
click at [216, 231] on span "Adicionar" at bounding box center [222, 230] width 36 height 7
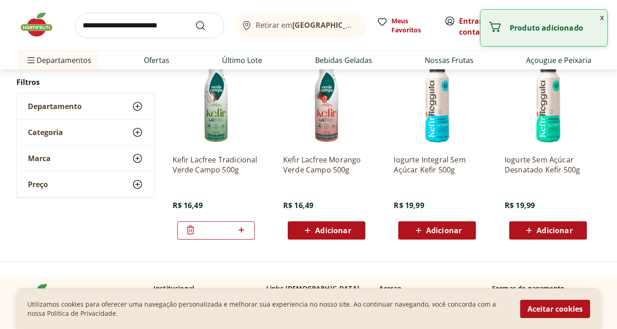
click at [325, 227] on span "Adicionar" at bounding box center [333, 230] width 36 height 7
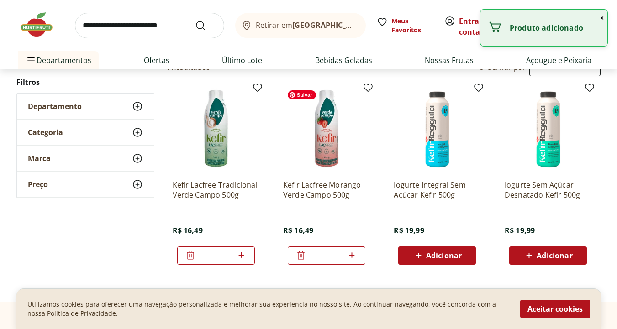
scroll to position [0, 0]
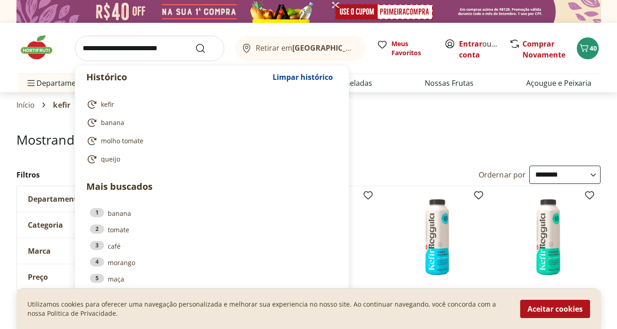
click at [145, 54] on input "search" at bounding box center [149, 49] width 149 height 26
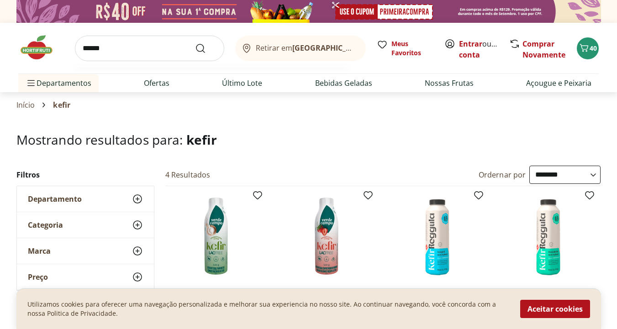
type input "******"
click at [195, 43] on button "Submit Search" at bounding box center [206, 48] width 22 height 11
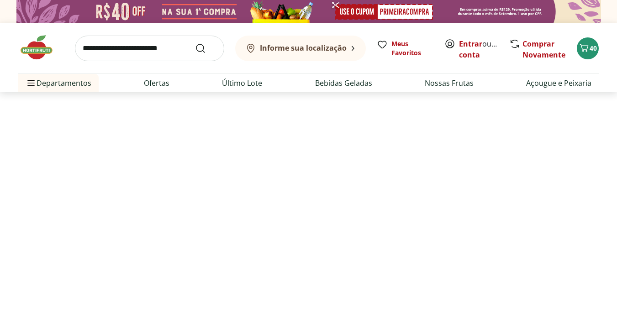
select select "**********"
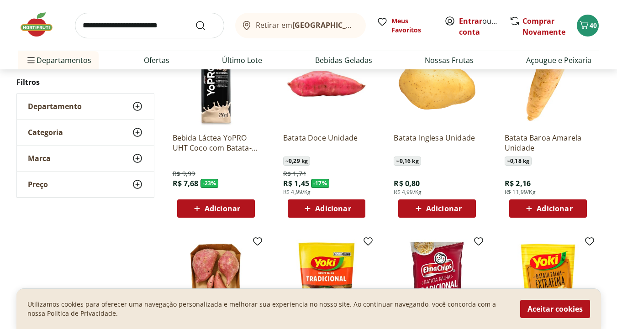
scroll to position [366, 0]
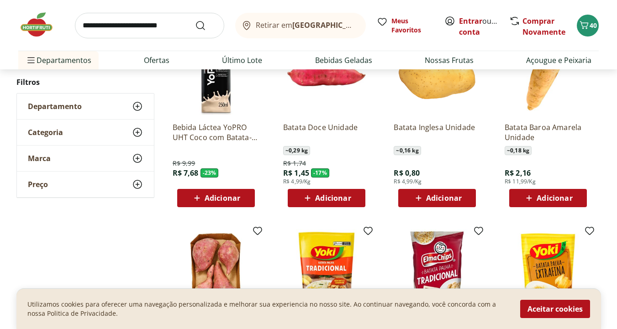
click at [443, 199] on span "Adicionar" at bounding box center [444, 197] width 36 height 7
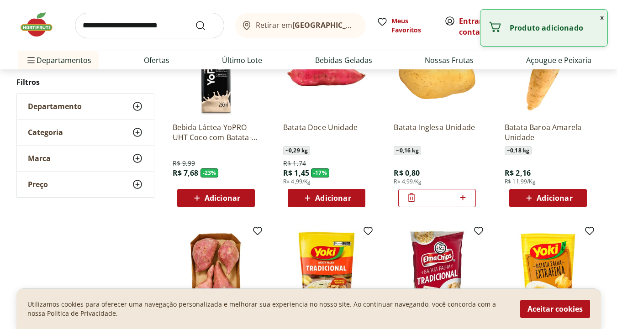
click at [464, 198] on icon at bounding box center [462, 197] width 5 height 5
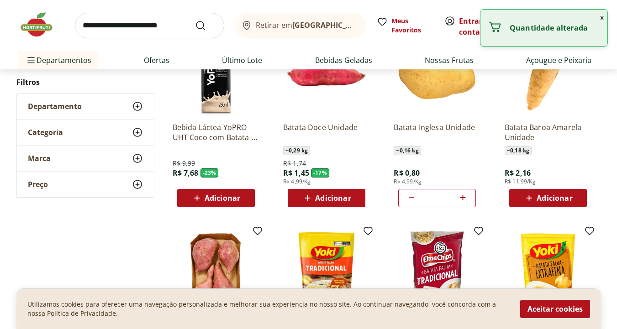
click at [464, 198] on icon at bounding box center [462, 197] width 5 height 5
click at [464, 195] on icon at bounding box center [462, 197] width 11 height 11
type input "**"
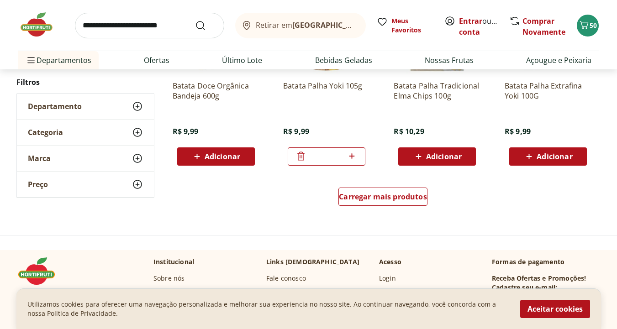
scroll to position [615, 0]
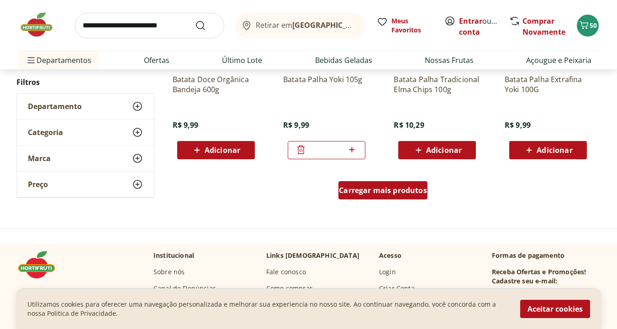
click at [377, 194] on span "Carregar mais produtos" at bounding box center [383, 190] width 88 height 7
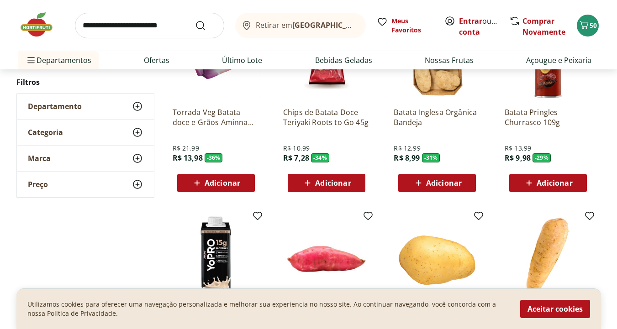
scroll to position [0, 0]
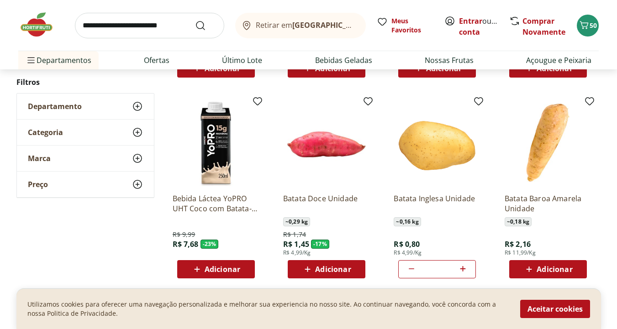
scroll to position [298, 0]
